Goal: Communication & Community: Share content

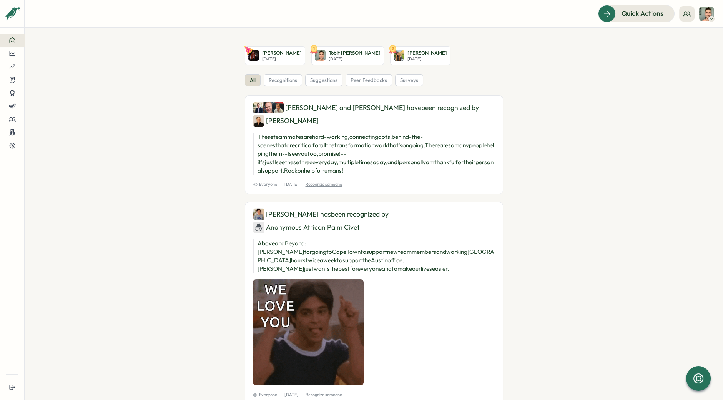
drag, startPoint x: 280, startPoint y: 79, endPoint x: 289, endPoint y: 81, distance: 9.4
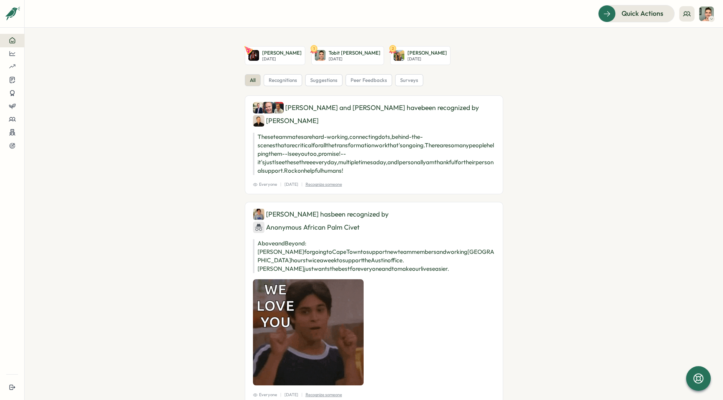
click at [279, 80] on span "recognitions" at bounding box center [283, 80] width 28 height 7
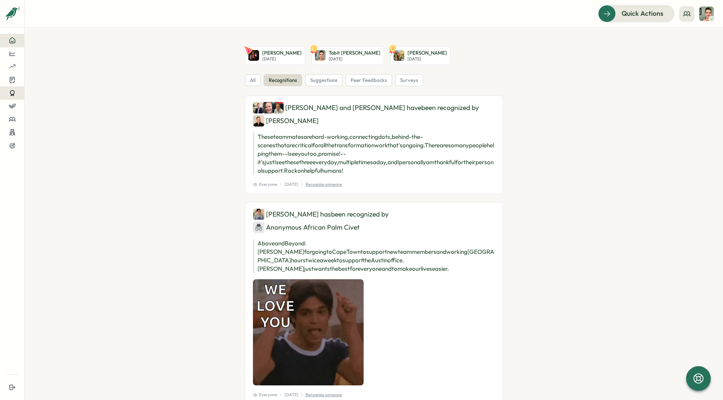
click at [11, 98] on button at bounding box center [12, 92] width 24 height 13
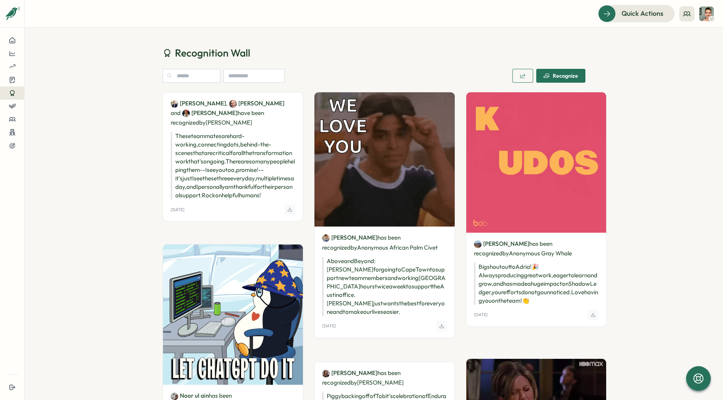
click at [550, 75] on div "Recognize" at bounding box center [560, 76] width 35 height 6
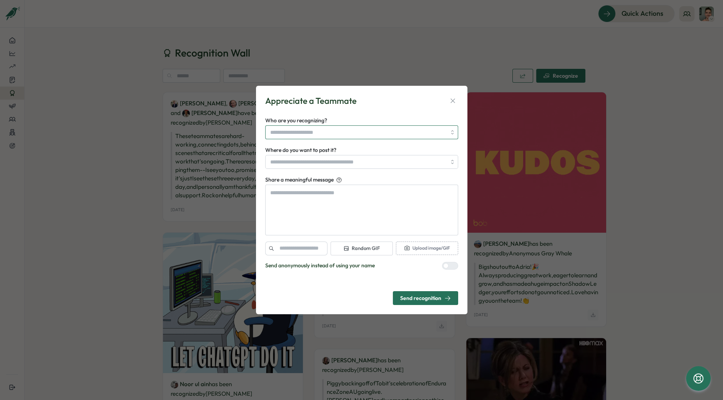
drag, startPoint x: 389, startPoint y: 128, endPoint x: 389, endPoint y: 123, distance: 5.4
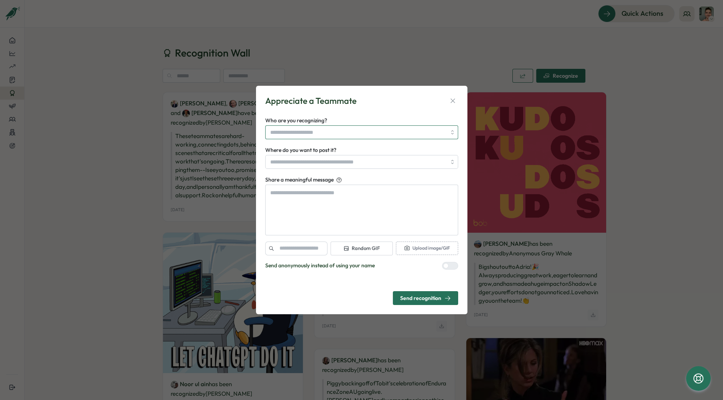
click at [389, 128] on input "Who are you recognizing?" at bounding box center [358, 132] width 176 height 13
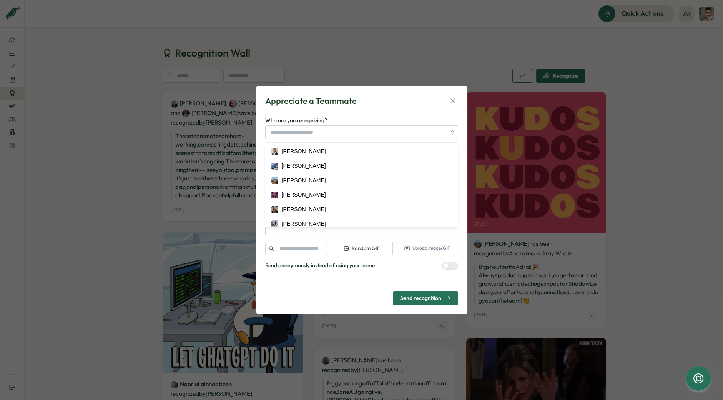
click at [387, 116] on div "Who are you recognizing? [PERSON_NAME] [PERSON_NAME] [PERSON_NAME] [PERSON_NAME…" at bounding box center [361, 127] width 193 height 23
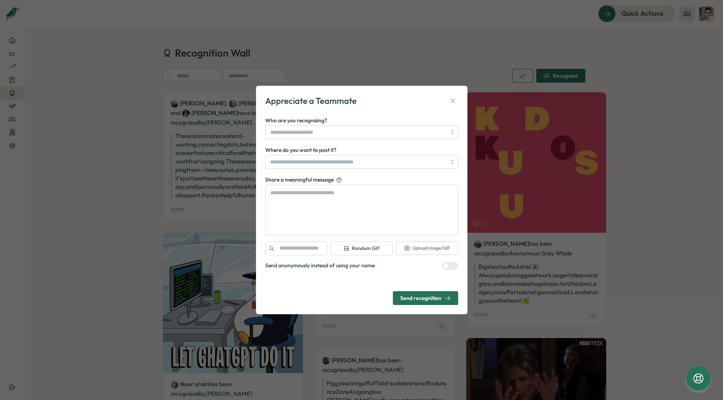
click at [372, 109] on form "Appreciate a Teammate Who are you recognizing? Where do you want to post it? Sh…" at bounding box center [361, 200] width 193 height 210
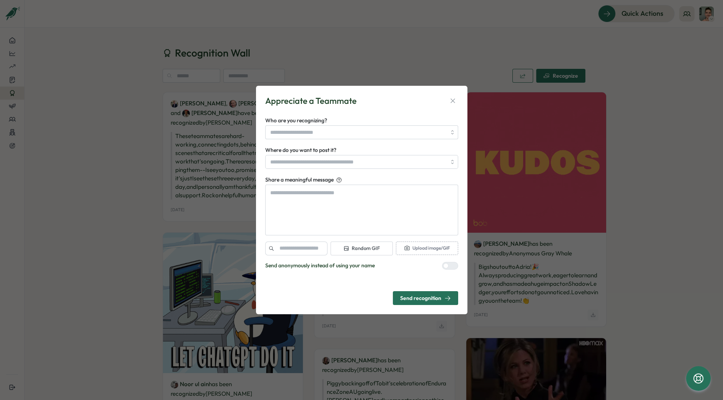
click at [375, 109] on form "Appreciate a Teammate Who are you recognizing? Where do you want to post it? Sh…" at bounding box center [361, 200] width 193 height 210
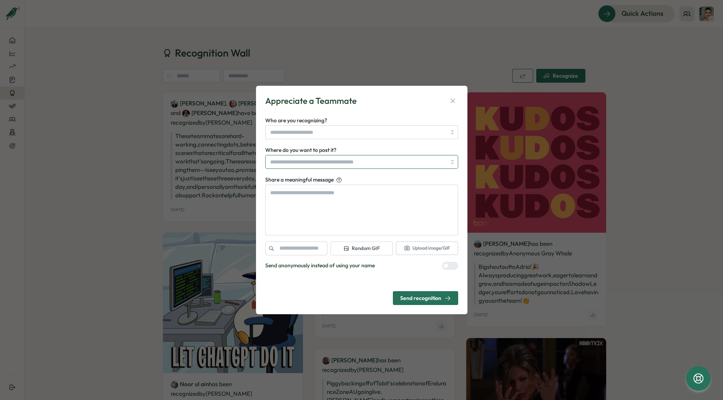
type textarea "*"
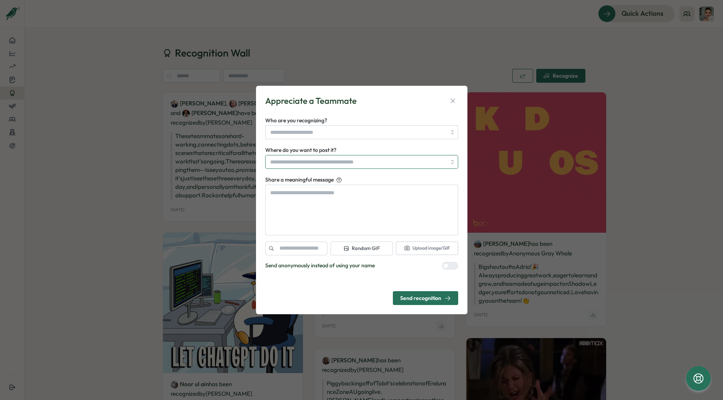
click at [371, 162] on input "Where do you want to post it?" at bounding box center [361, 162] width 193 height 14
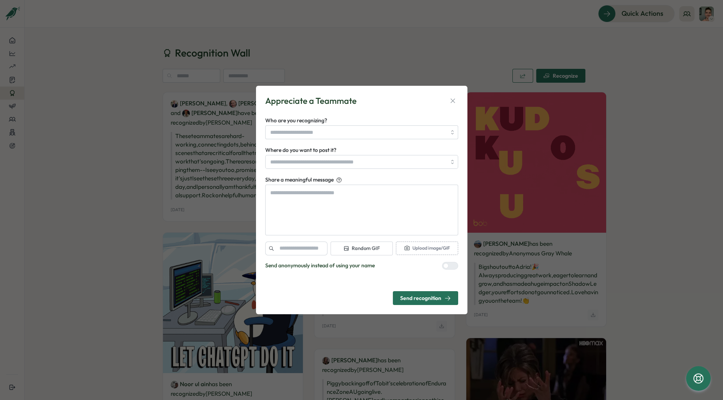
click at [385, 99] on div "Appreciate a Teammate" at bounding box center [361, 101] width 193 height 12
